Goal: Check status: Check status

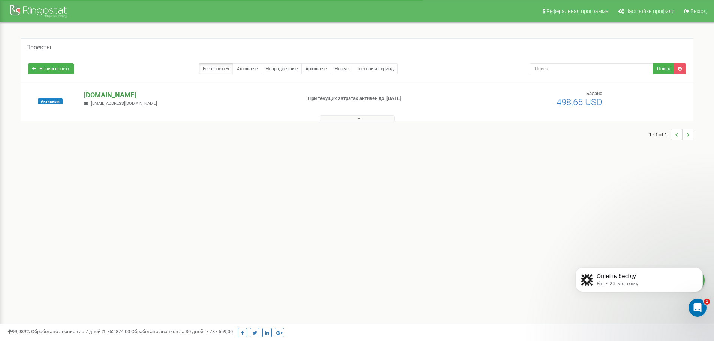
click at [110, 94] on p "[DOMAIN_NAME]" at bounding box center [190, 95] width 212 height 10
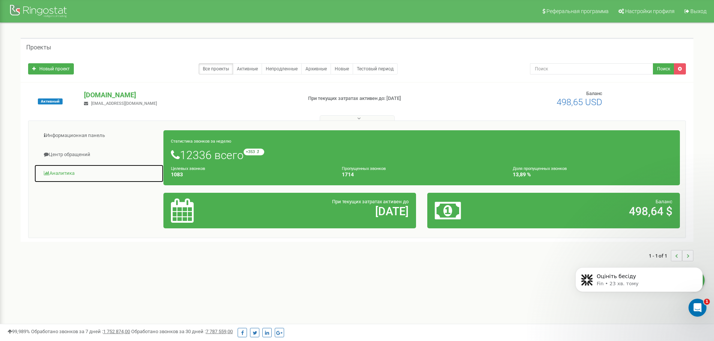
click at [67, 170] on link "Аналитика" at bounding box center [99, 174] width 130 height 18
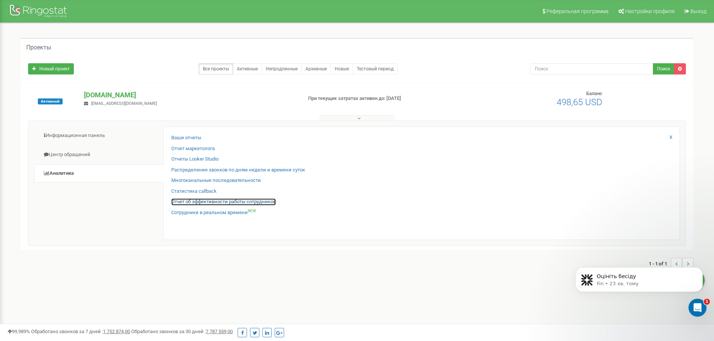
click at [191, 199] on link "Отчет об эффективности работы сотрудников" at bounding box center [223, 202] width 105 height 7
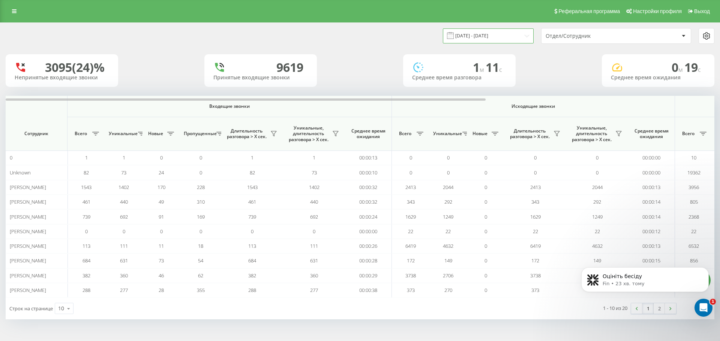
click at [493, 40] on input "21.07.2025 - 21.08.2025" at bounding box center [488, 35] width 91 height 15
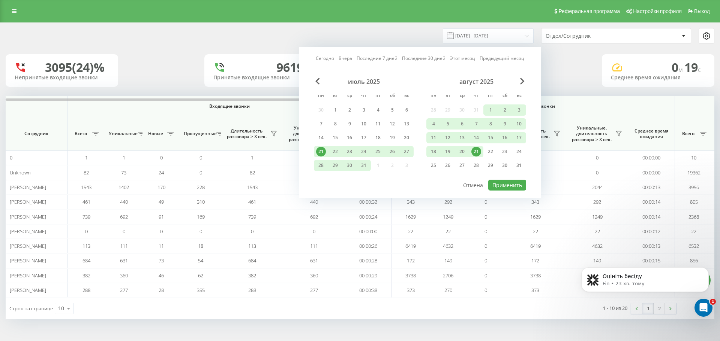
click at [477, 152] on div "21" at bounding box center [476, 152] width 10 height 10
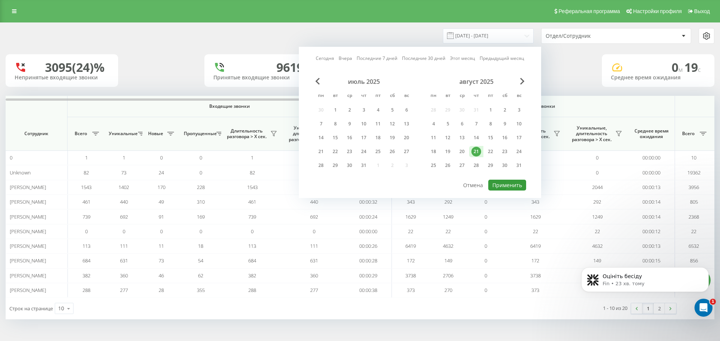
click at [513, 183] on button "Применить" at bounding box center [507, 185] width 38 height 11
type input "21.08.2025 - 21.08.2025"
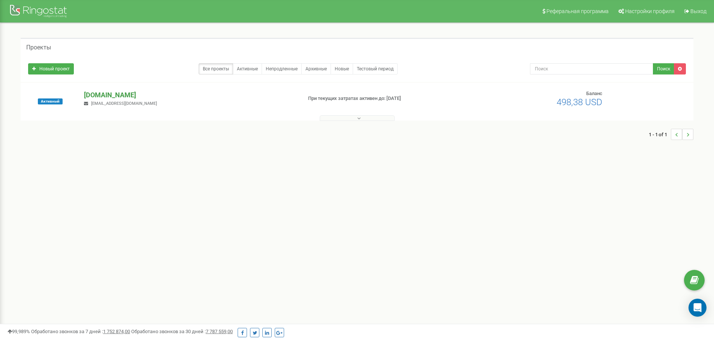
click at [105, 98] on p "[DOMAIN_NAME]" at bounding box center [190, 95] width 212 height 10
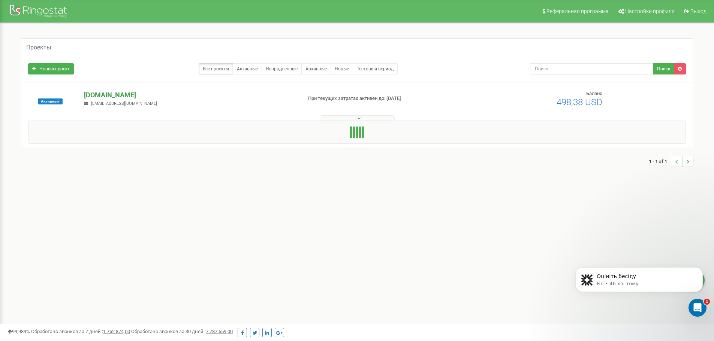
click at [108, 95] on p "[DOMAIN_NAME]" at bounding box center [190, 95] width 212 height 10
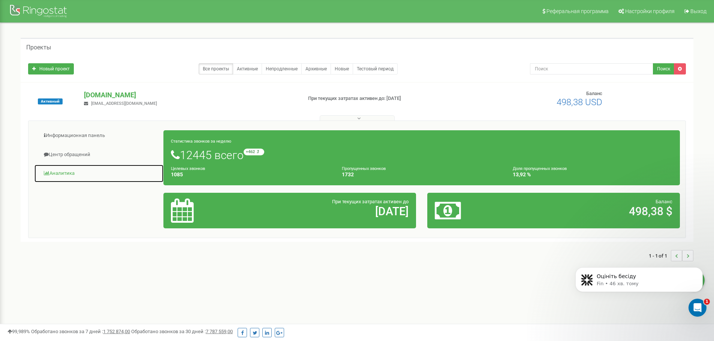
click at [66, 177] on link "Аналитика" at bounding box center [99, 174] width 130 height 18
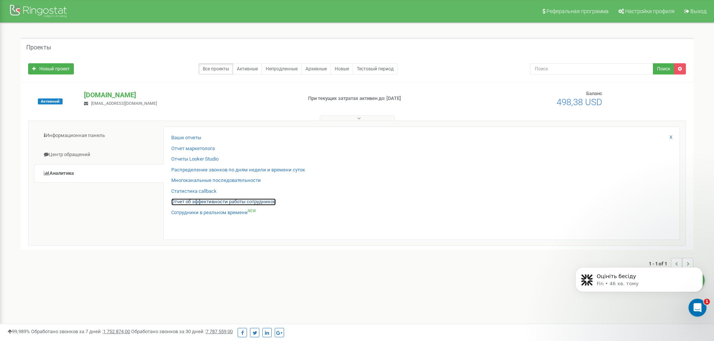
click at [193, 200] on link "Отчет об эффективности работы сотрудников" at bounding box center [223, 202] width 105 height 7
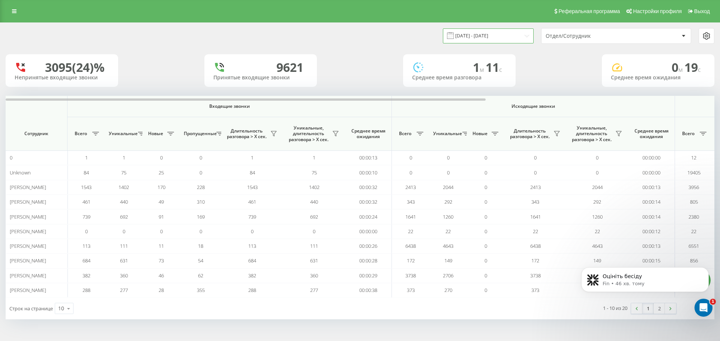
click at [479, 43] on input "21.07.2025 - 21.08.2025" at bounding box center [488, 35] width 91 height 15
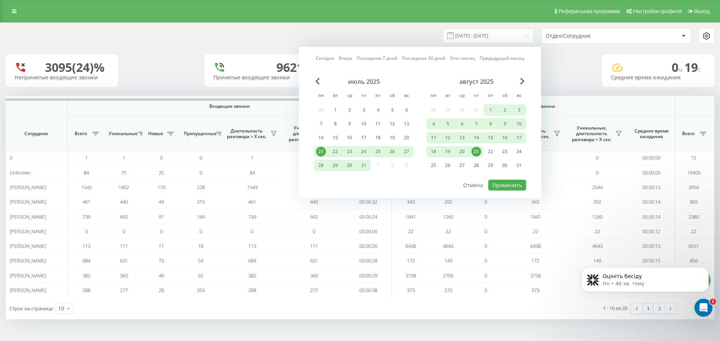
click at [477, 150] on div "21" at bounding box center [476, 152] width 10 height 10
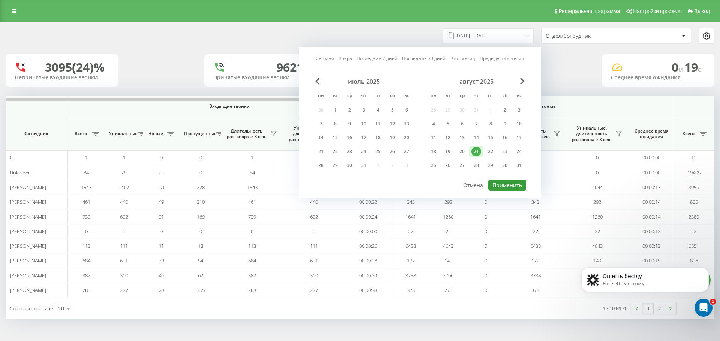
click at [493, 184] on button "Применить" at bounding box center [507, 185] width 38 height 11
type input "21.08.2025 - 21.08.2025"
